Goal: Find specific page/section

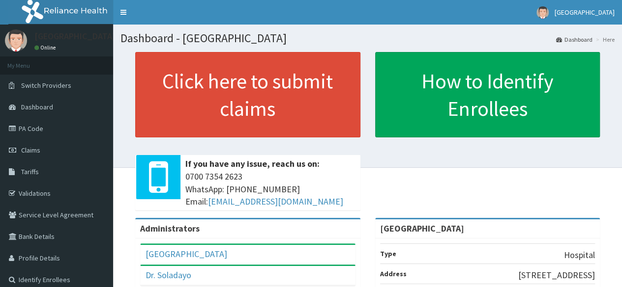
click at [126, 126] on div "Click here to submit claims If you have any issue, reach us on: [PHONE_NUMBER] …" at bounding box center [367, 135] width 494 height 166
click at [49, 124] on link "PA Code" at bounding box center [56, 129] width 113 height 22
